Goal: Transaction & Acquisition: Purchase product/service

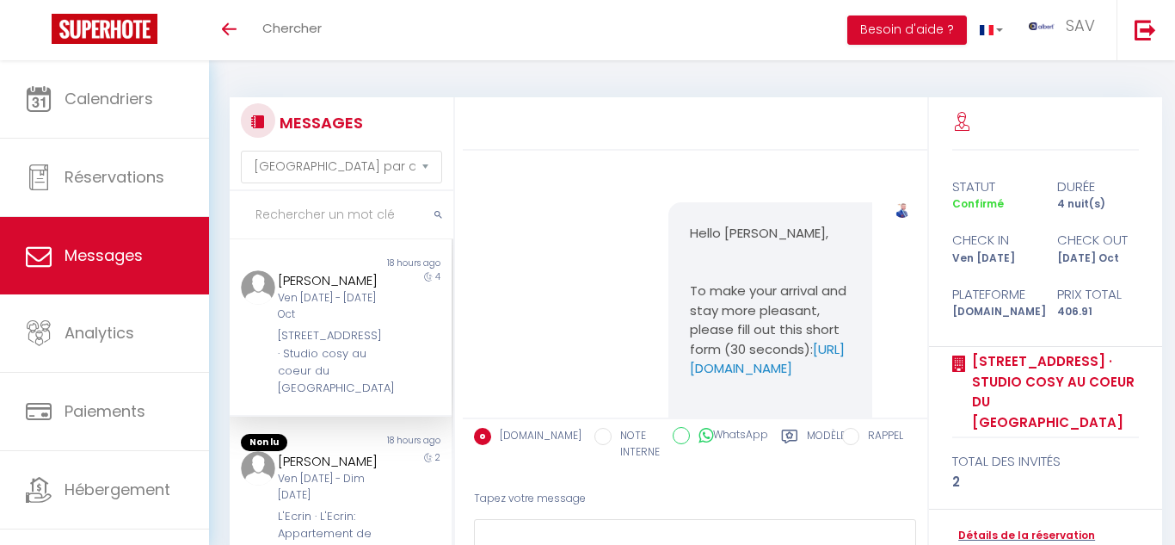
select select "message"
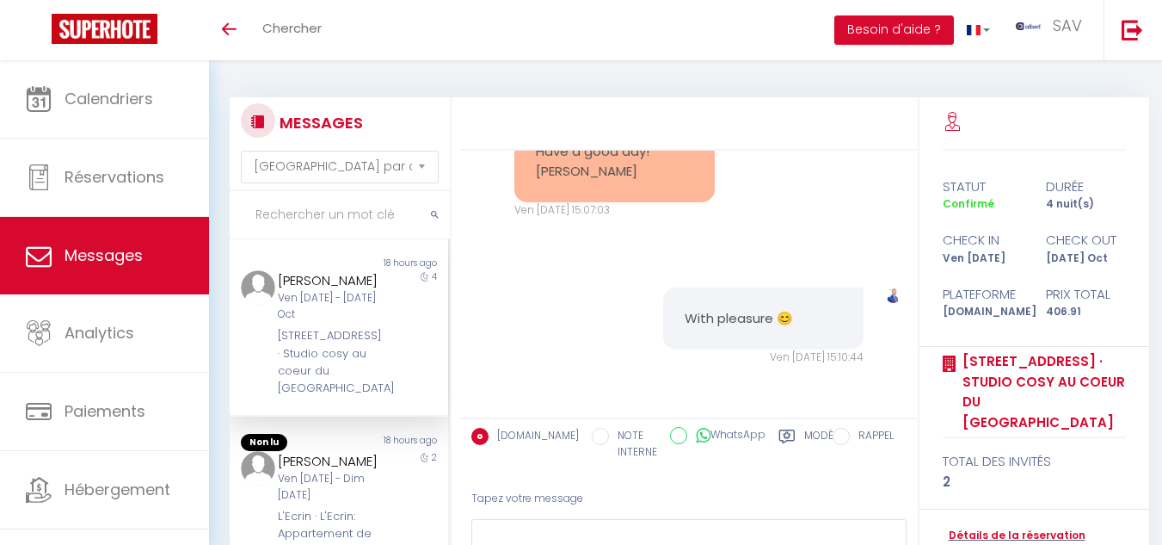
scroll to position [17756, 0]
paste input "L'Ecrin Meylan"
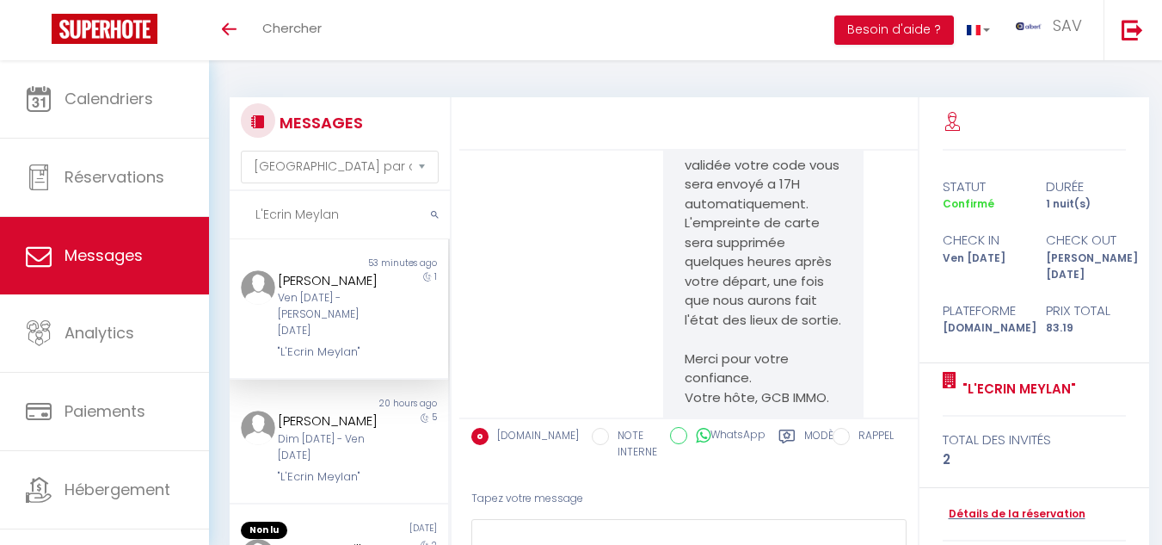
scroll to position [2252, 0]
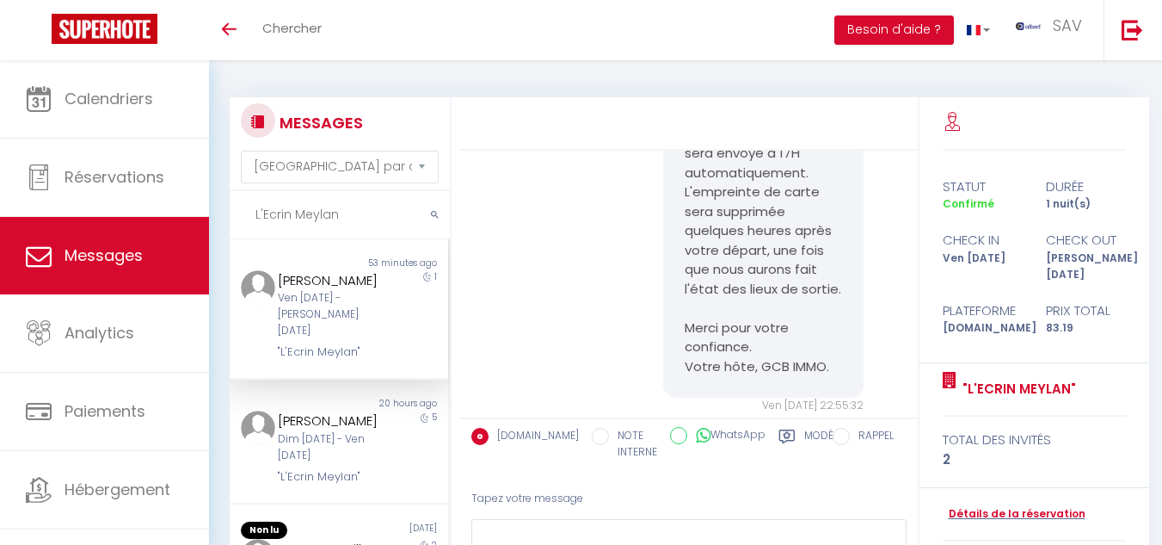
type input "L'Ecrin Meylan"
drag, startPoint x: 669, startPoint y: 271, endPoint x: 816, endPoint y: 285, distance: 147.8
click at [816, 285] on div "[PERSON_NAME], Votre arrivée est imminente et nous sommes [PERSON_NAME] de vous…" at bounding box center [763, 77] width 200 height 644
copy p "[URL][DOMAIN_NAME]"
click at [553, 253] on div "[PERSON_NAME], Votre arrivée est imminente et nous sommes [PERSON_NAME] de vous…" at bounding box center [688, 84] width 447 height 728
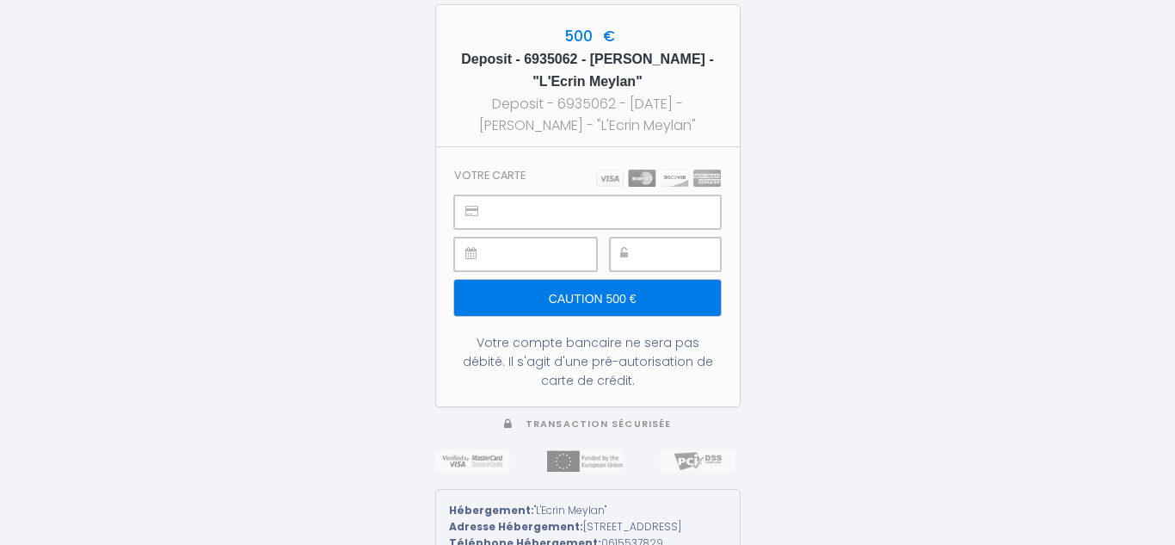
type input "Caution 500 €"
